Goal: Task Accomplishment & Management: Manage account settings

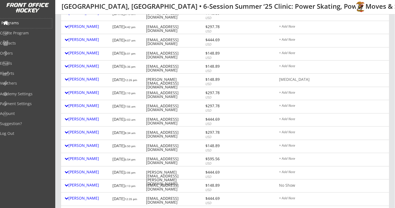
click at [29, 24] on div "Programs" at bounding box center [25, 23] width 49 height 4
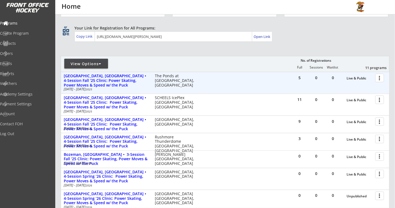
scroll to position [36, 0]
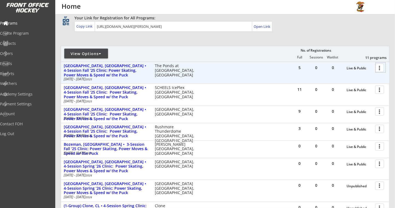
click at [385, 66] on div at bounding box center [381, 68] width 10 height 10
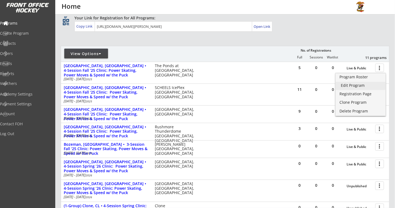
click at [351, 84] on div "Edit Program" at bounding box center [360, 86] width 39 height 4
